Goal: Find specific page/section: Find specific page/section

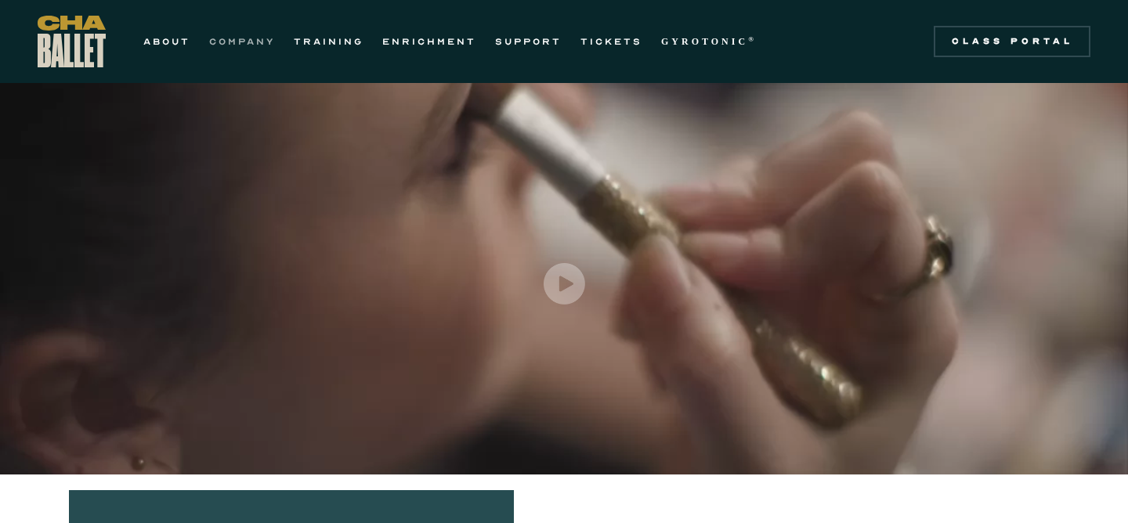
click at [238, 34] on link "COMPANY" at bounding box center [242, 41] width 66 height 19
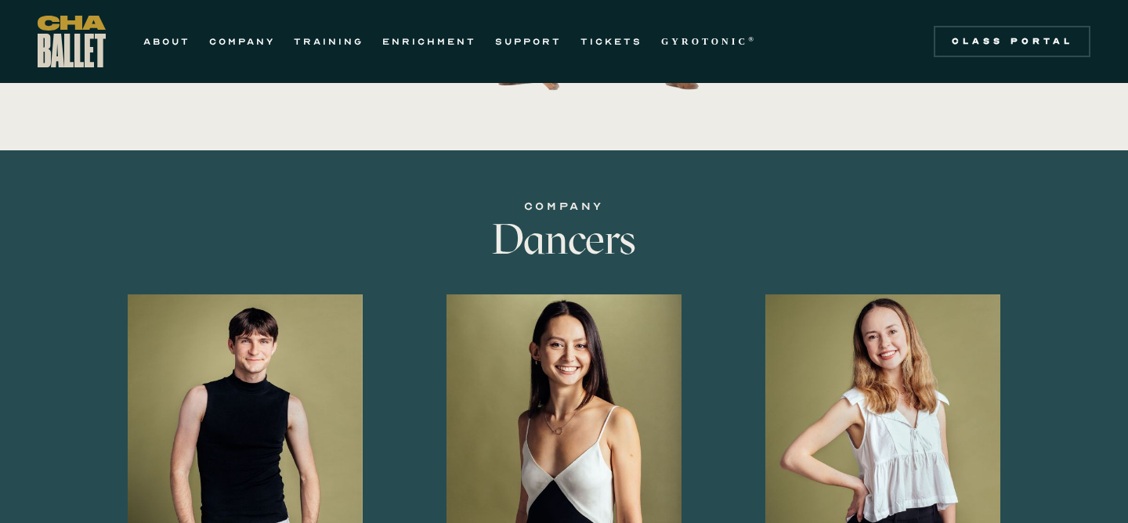
scroll to position [458, 0]
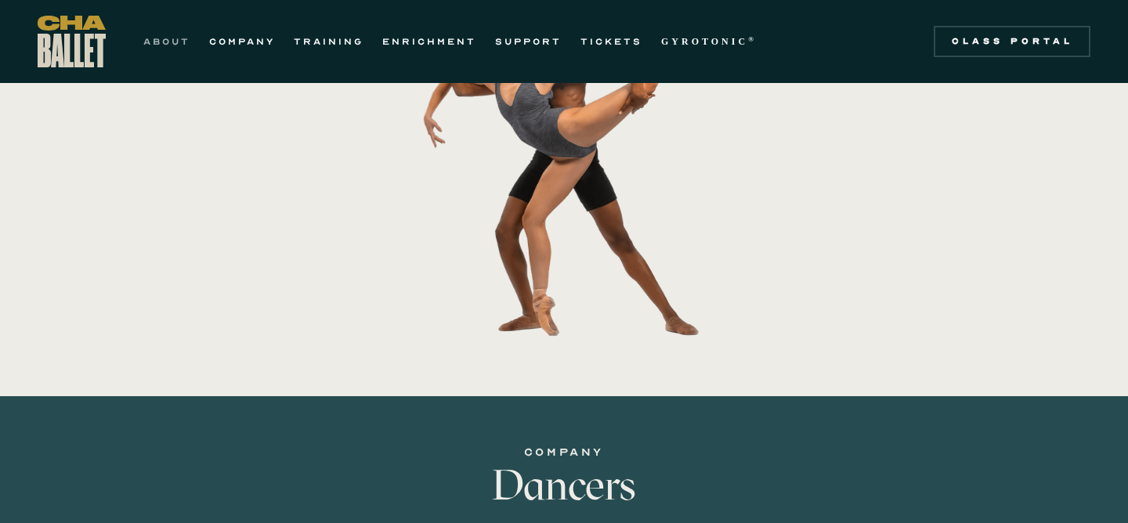
click at [174, 45] on link "ABOUT" at bounding box center [166, 41] width 47 height 19
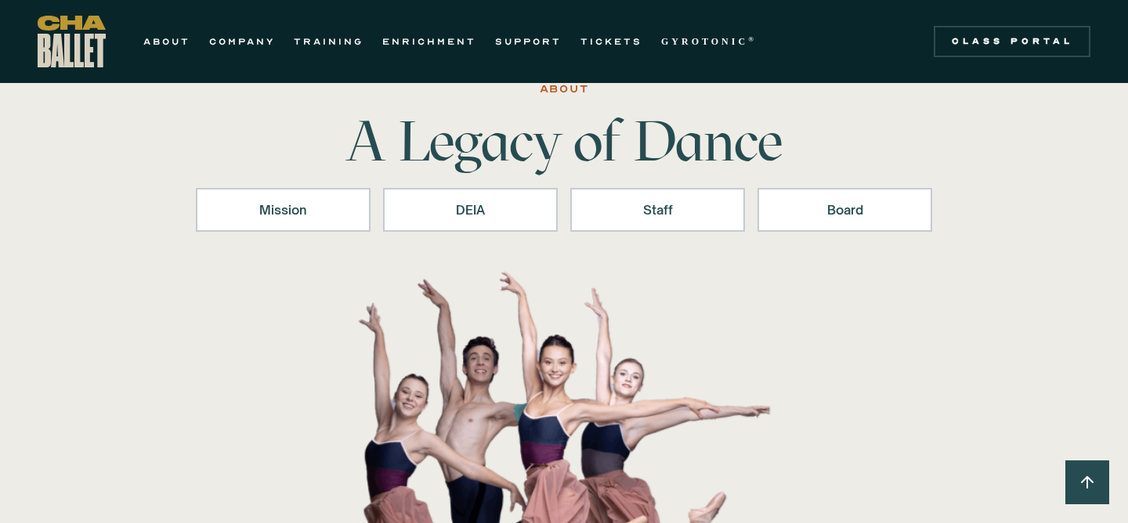
scroll to position [54, 0]
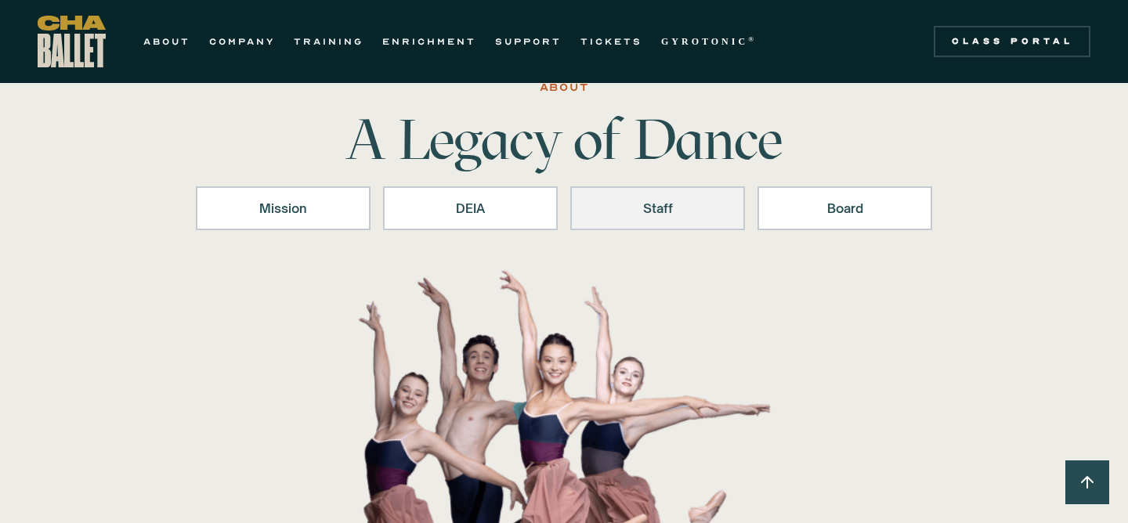
click at [687, 222] on link "Staff" at bounding box center [657, 208] width 175 height 44
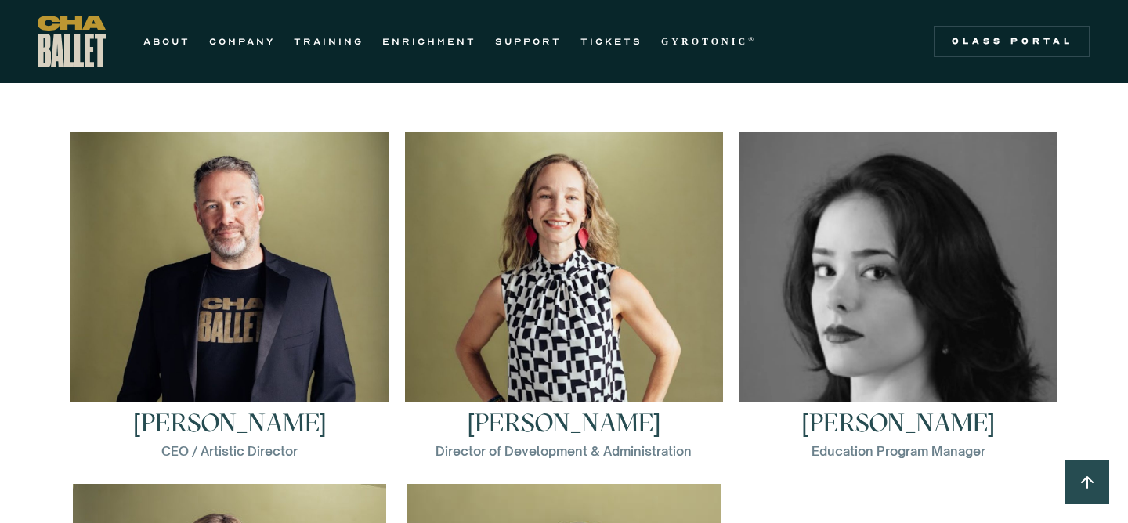
scroll to position [2158, 0]
